Goal: Transaction & Acquisition: Purchase product/service

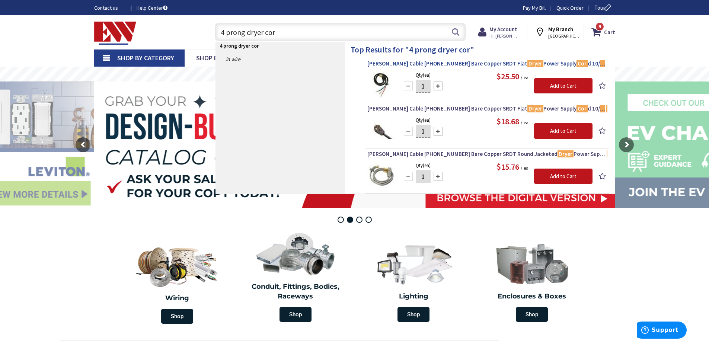
type input "4 prong dryer cor"
click at [416, 61] on span "[PERSON_NAME] Cable [PHONE_NUMBER] Bare Copper SRDT Flat Dryer Power Supply Cor…" at bounding box center [488, 63] width 240 height 7
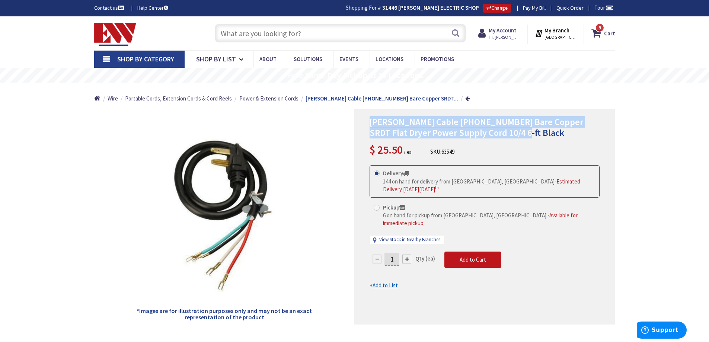
drag, startPoint x: 369, startPoint y: 122, endPoint x: 608, endPoint y: 134, distance: 238.6
click at [609, 134] on div "Coleman Cable 09156-88-08 Bare Copper SRDT Flat Dryer Power Supply Cord 10/4 6-…" at bounding box center [485, 217] width 261 height 216
copy span "Coleman Cable 09156-88-08 Bare Copper SRDT Flat Dryer Power Supply Cord 10/4 6-…"
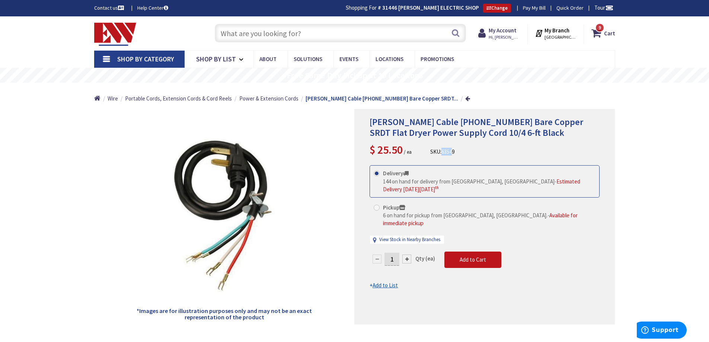
drag, startPoint x: 446, startPoint y: 150, endPoint x: 455, endPoint y: 150, distance: 8.6
click at [455, 150] on span "63549" at bounding box center [448, 151] width 13 height 7
drag, startPoint x: 456, startPoint y: 150, endPoint x: 443, endPoint y: 153, distance: 13.0
click at [443, 153] on span "63549" at bounding box center [448, 151] width 13 height 7
drag, startPoint x: 440, startPoint y: 153, endPoint x: 445, endPoint y: 152, distance: 4.6
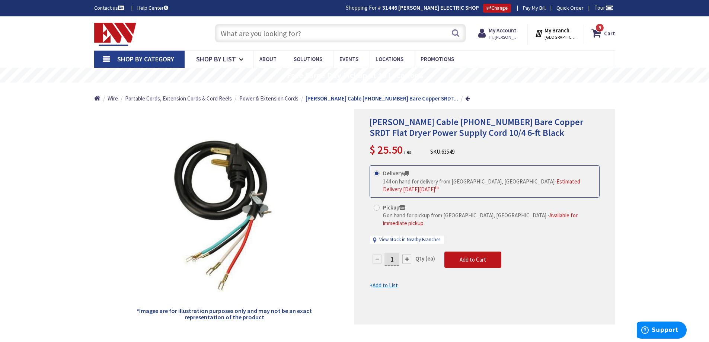
click at [445, 152] on span "63549" at bounding box center [448, 151] width 13 height 7
drag, startPoint x: 443, startPoint y: 152, endPoint x: 464, endPoint y: 152, distance: 20.9
click at [464, 152] on div "Coleman Cable 09156-88-08 Bare Copper SRDT Flat Dryer Power Supply Cord 10/4 6-…" at bounding box center [485, 137] width 230 height 41
copy span "63549"
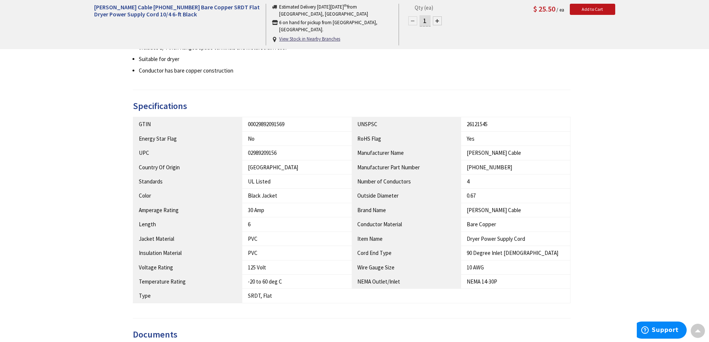
scroll to position [347, 0]
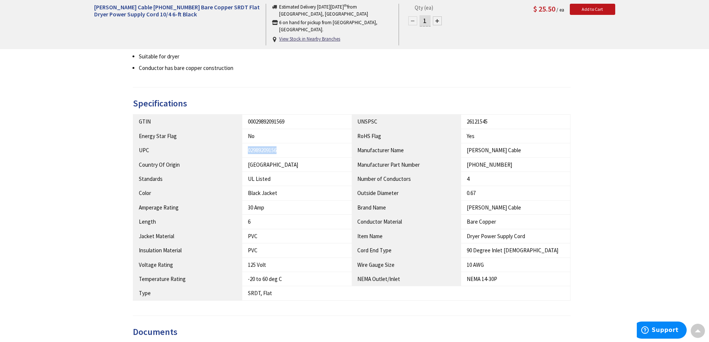
drag, startPoint x: 246, startPoint y: 147, endPoint x: 280, endPoint y: 154, distance: 35.2
click at [280, 154] on td "02989209156" at bounding box center [296, 150] width 109 height 14
copy div "02989209156"
drag, startPoint x: 468, startPoint y: 168, endPoint x: 498, endPoint y: 167, distance: 29.8
click at [498, 167] on div "09156-88-08" at bounding box center [516, 165] width 98 height 8
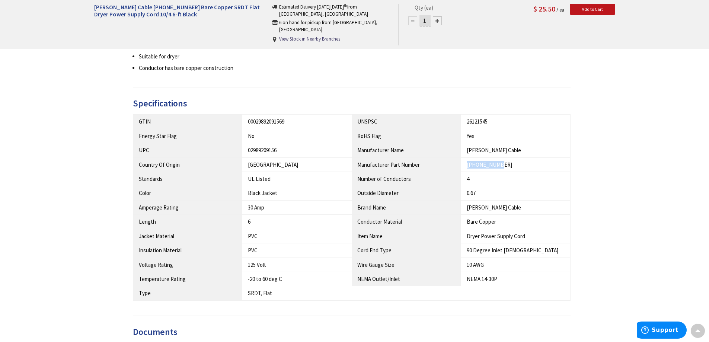
copy div "09156-88-08"
drag, startPoint x: 248, startPoint y: 294, endPoint x: 278, endPoint y: 296, distance: 30.6
click at [278, 296] on td "SRDT, Flat" at bounding box center [296, 293] width 109 height 14
copy div "SRDT, Flat"
drag, startPoint x: 466, startPoint y: 236, endPoint x: 531, endPoint y: 235, distance: 65.2
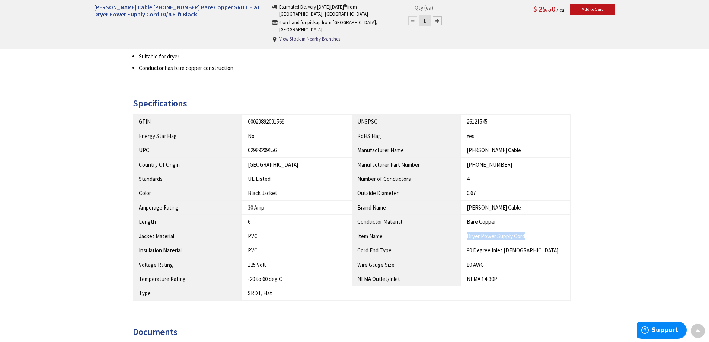
click at [531, 235] on td "Dryer Power Supply Cord" at bounding box center [515, 236] width 109 height 14
copy div "Dryer Power Supply Cord"
